Goal: Information Seeking & Learning: Learn about a topic

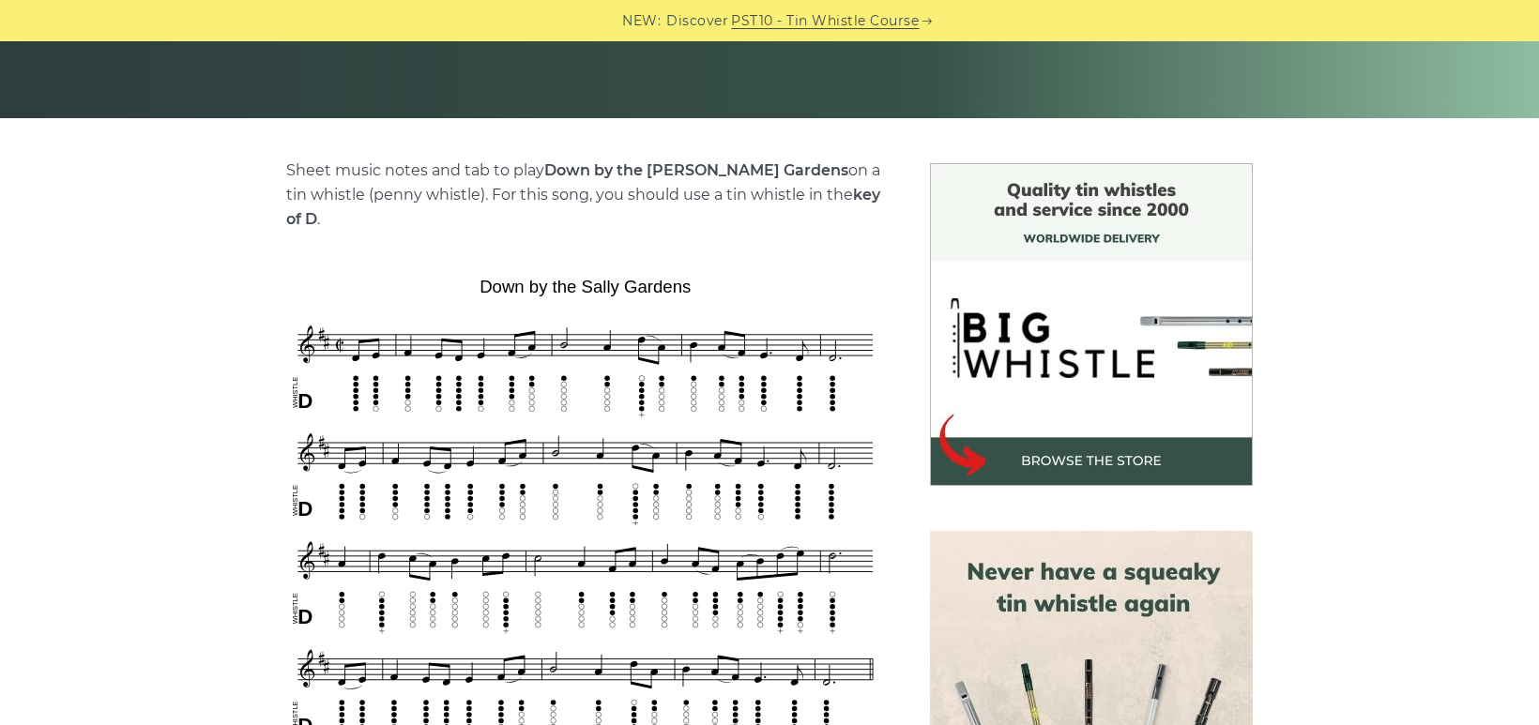
scroll to position [376, 0]
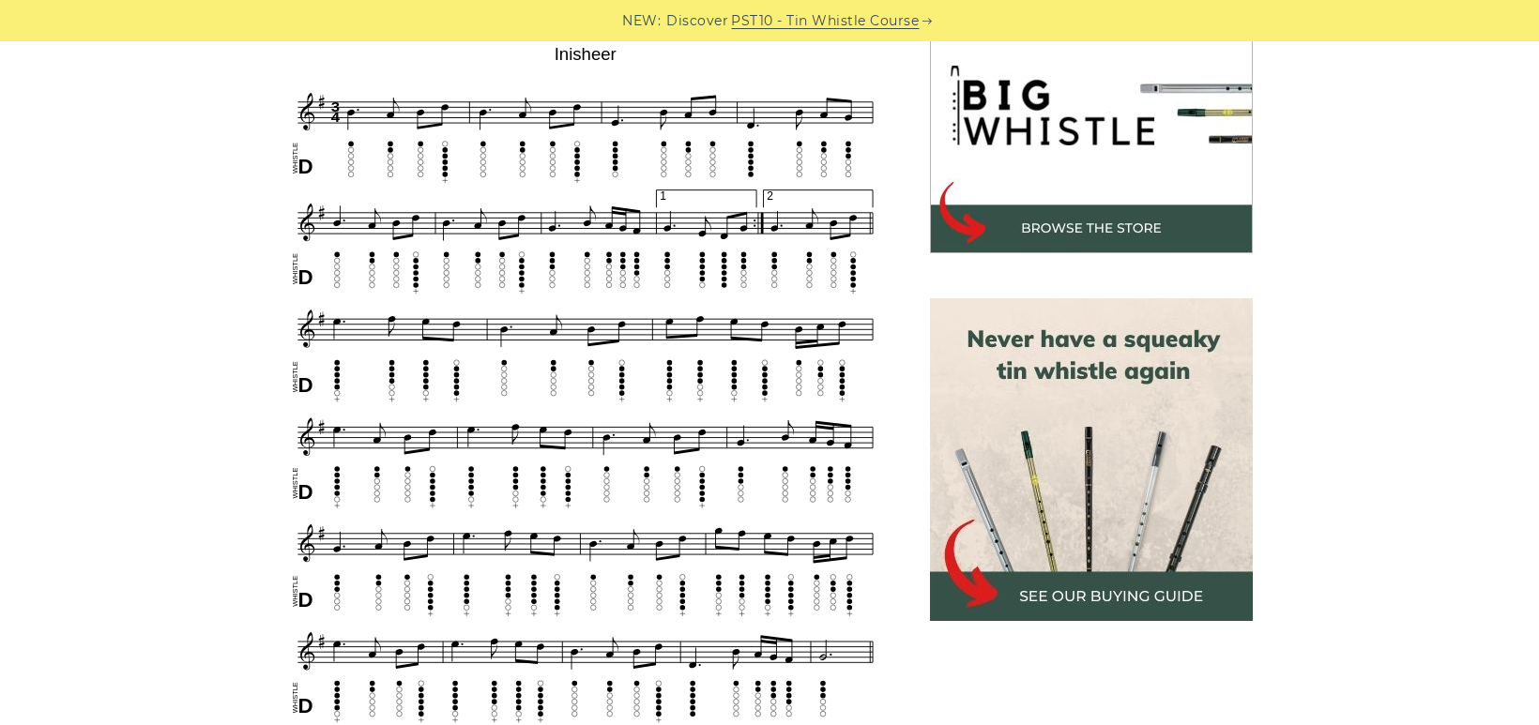
scroll to position [583, 0]
